Goal: Information Seeking & Learning: Learn about a topic

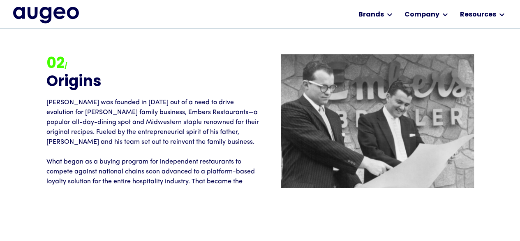
click at [209, 148] on p "[PERSON_NAME] was founded in [DATE] out of a need to drive evolution for [PERSO…" at bounding box center [153, 195] width 214 height 197
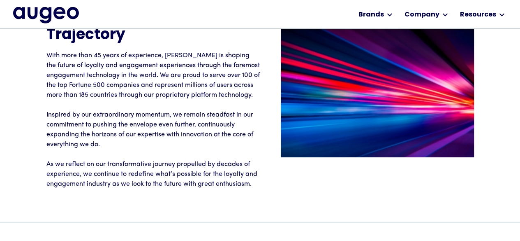
scroll to position [1185, 0]
